Goal: Use online tool/utility: Use online tool/utility

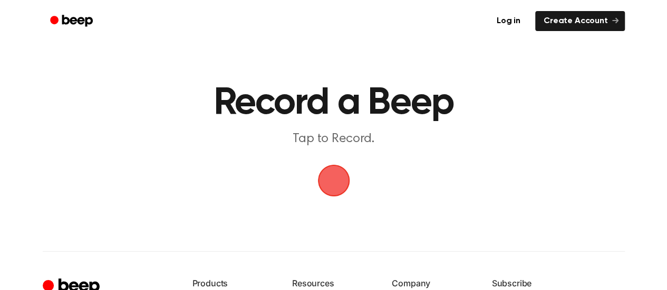
click at [329, 185] on span "button" at bounding box center [333, 180] width 59 height 59
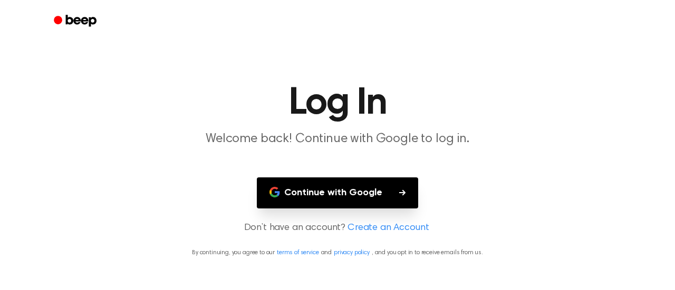
click at [315, 193] on button "Continue with Google" at bounding box center [337, 193] width 161 height 31
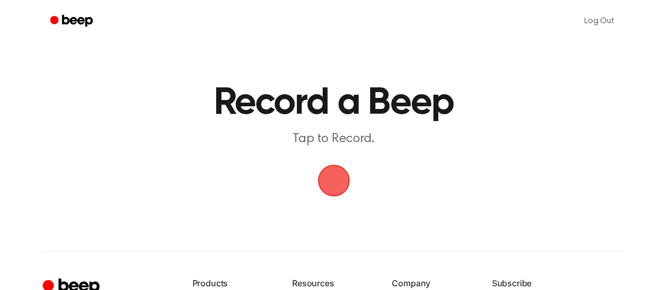
click at [341, 184] on span "button" at bounding box center [334, 181] width 54 height 54
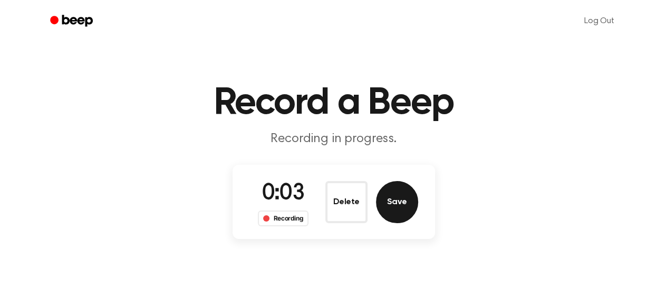
click at [386, 212] on button "Save" at bounding box center [397, 202] width 42 height 42
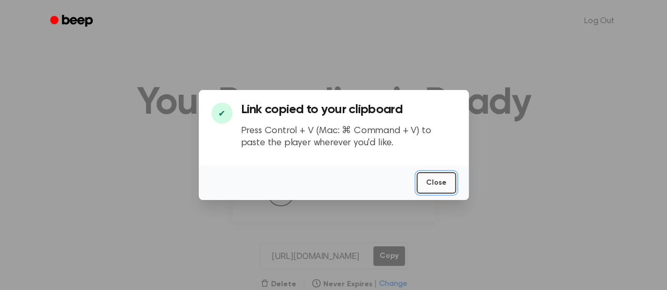
click at [444, 178] on button "Close" at bounding box center [436, 183] width 40 height 22
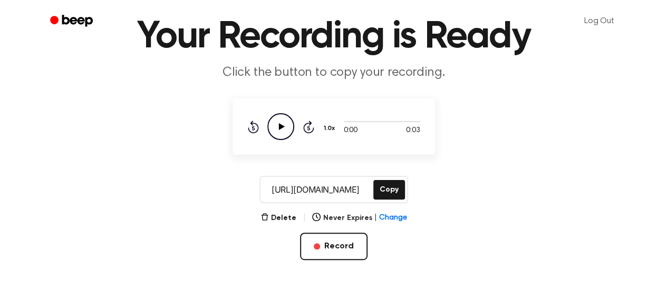
scroll to position [69, 0]
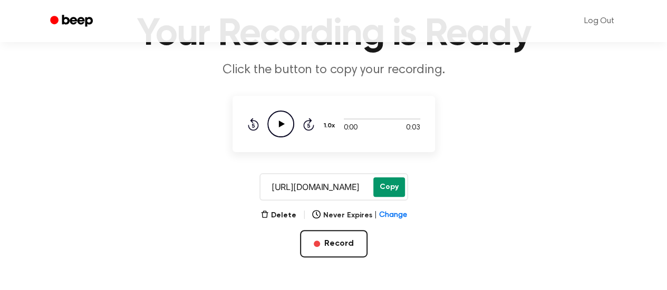
click at [392, 194] on button "Copy" at bounding box center [389, 187] width 32 height 19
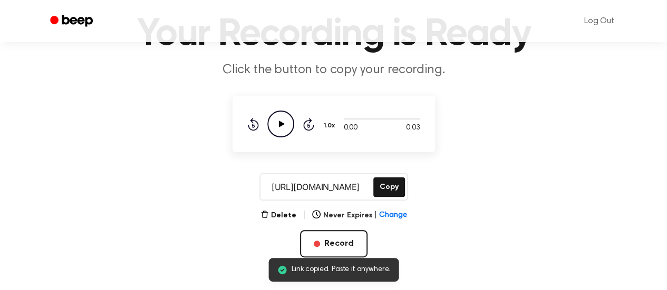
click at [277, 124] on icon "Play Audio" at bounding box center [280, 124] width 27 height 27
click at [277, 124] on icon "Pause Audio" at bounding box center [280, 124] width 27 height 27
click at [277, 124] on icon "Play Audio" at bounding box center [280, 124] width 27 height 27
click at [277, 124] on icon "Pause Audio" at bounding box center [280, 124] width 27 height 27
